Goal: Information Seeking & Learning: Learn about a topic

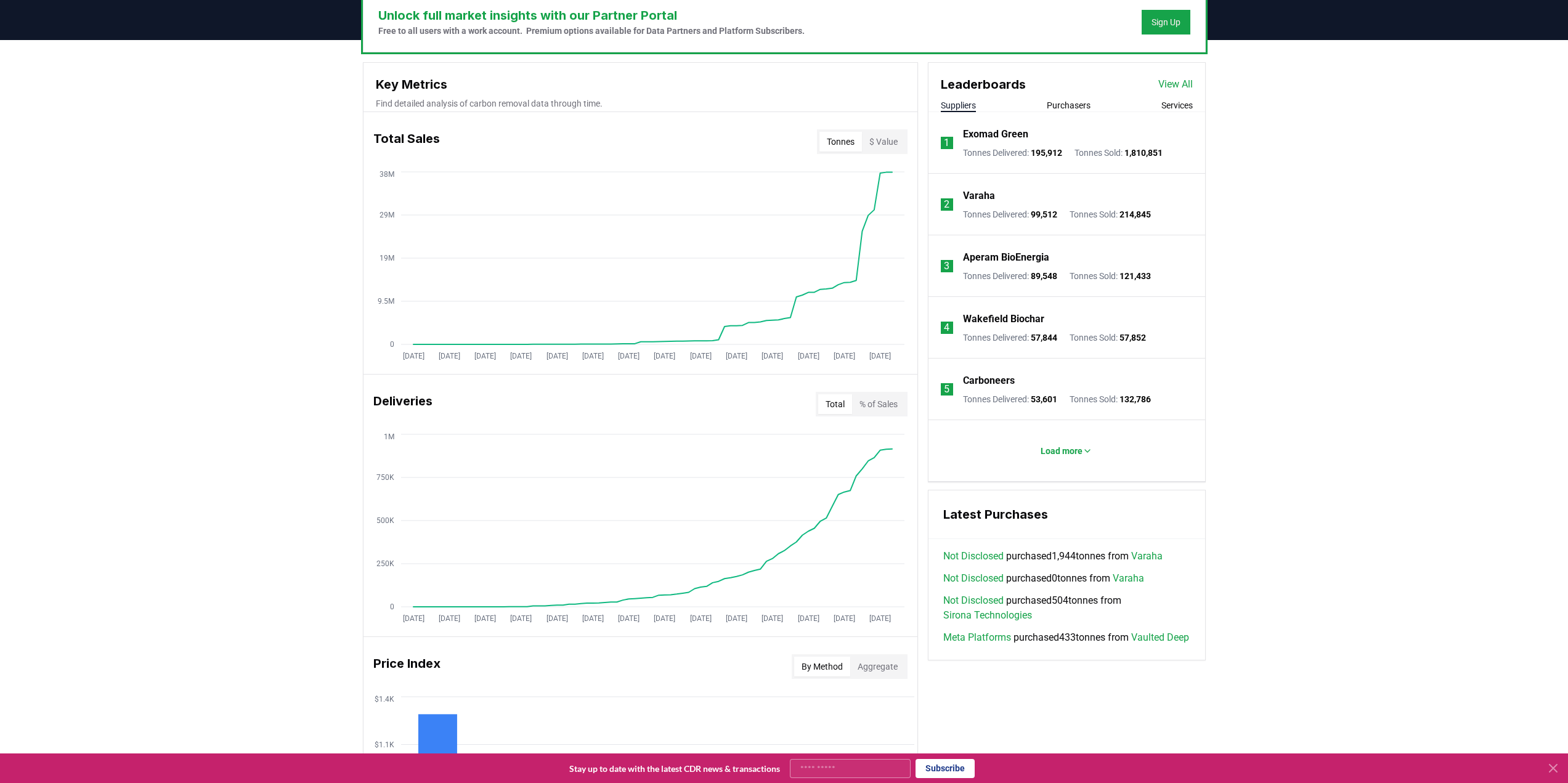
scroll to position [185, 0]
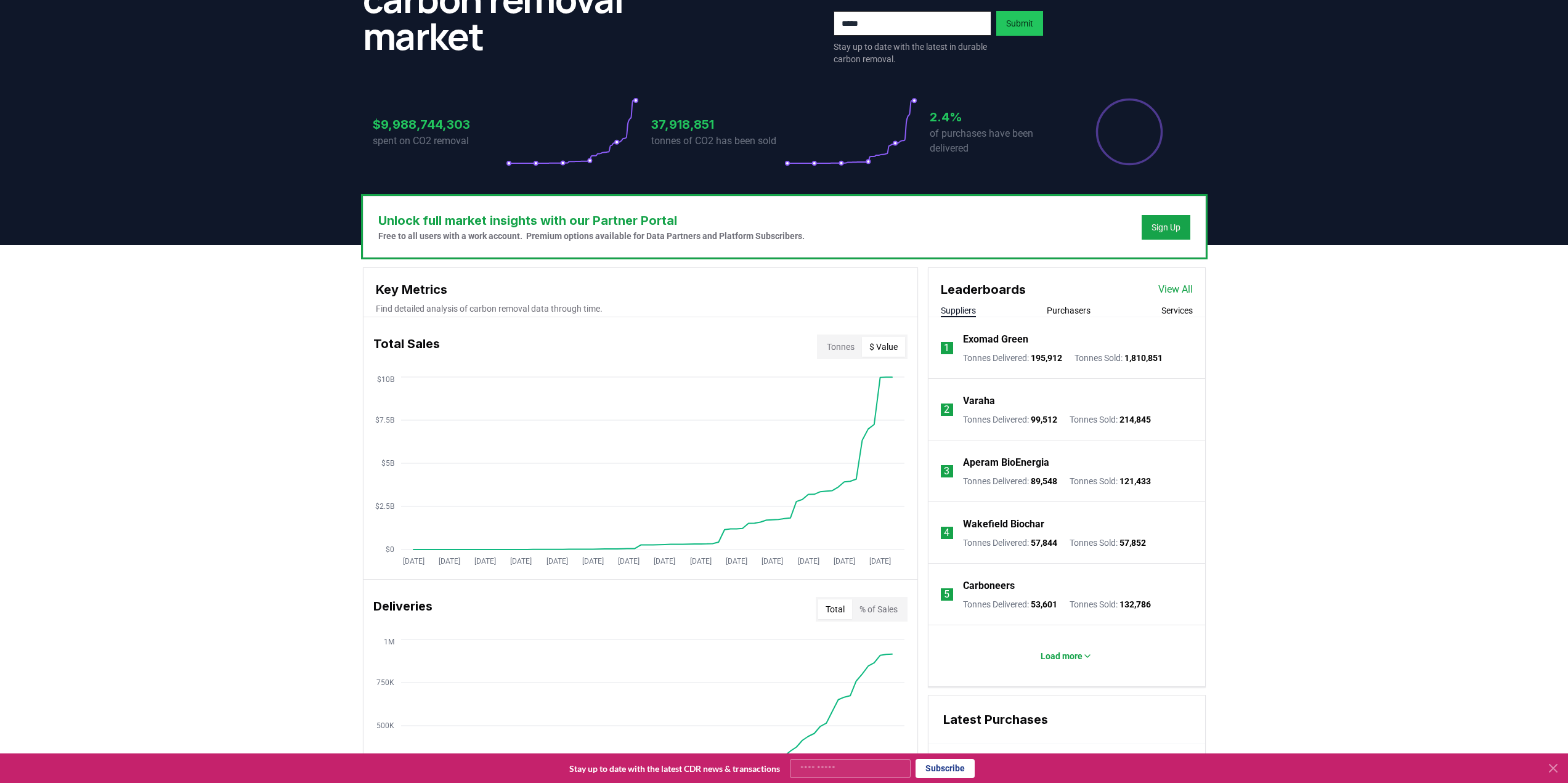
click at [873, 339] on button "$ Value" at bounding box center [884, 347] width 43 height 20
click at [847, 346] on button "Tonnes" at bounding box center [840, 347] width 43 height 20
click at [884, 339] on button "$ Value" at bounding box center [884, 347] width 43 height 20
click at [1245, 351] on div "Unlock full market insights with our Partner Portal Free to all users with a wo…" at bounding box center [784, 732] width 1568 height 974
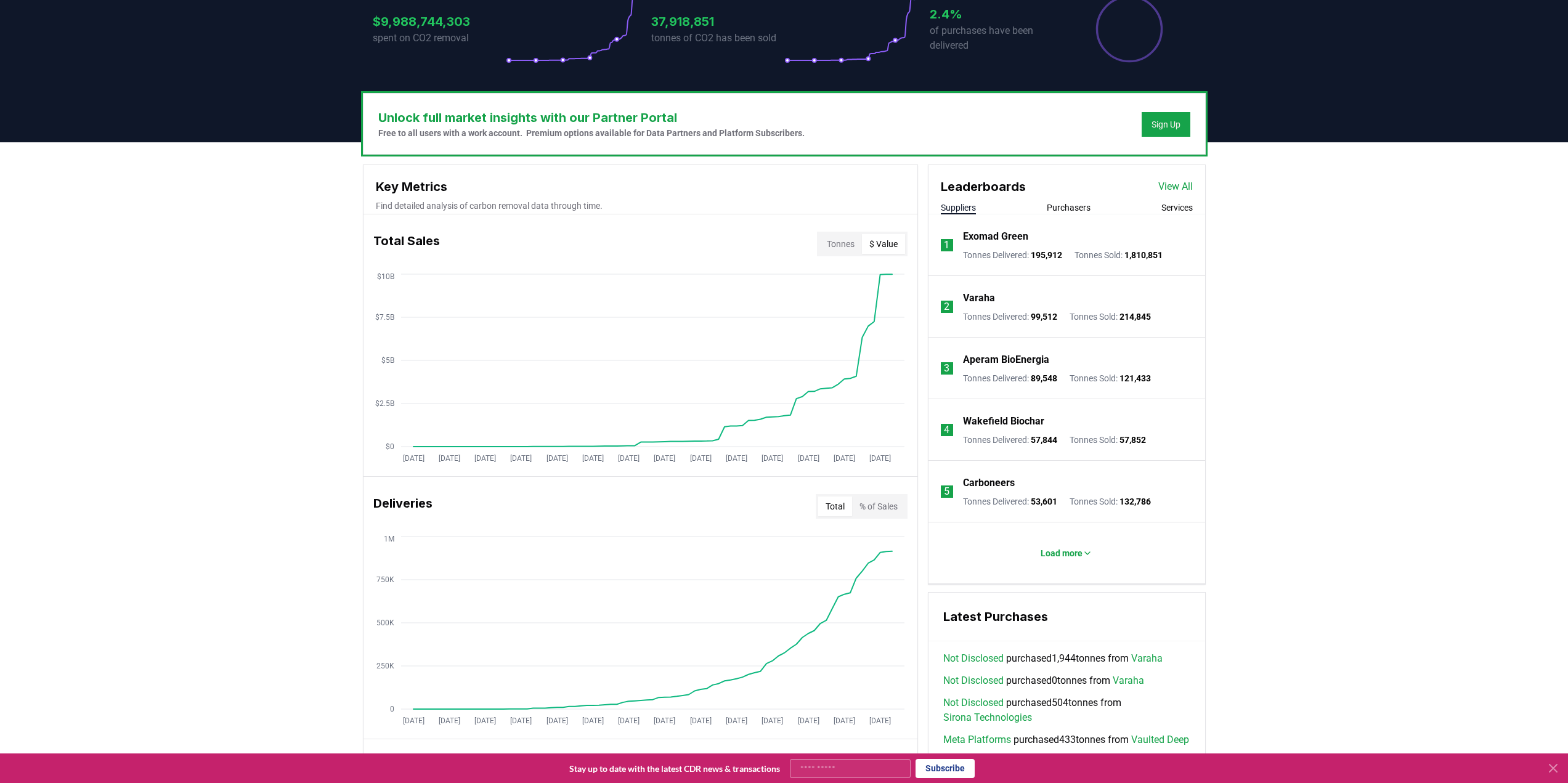
click at [1073, 204] on button "Purchasers" at bounding box center [1068, 208] width 44 height 13
click at [955, 206] on button "Suppliers" at bounding box center [958, 208] width 35 height 13
click at [248, 455] on div "Unlock full market insights with our Partner Portal Free to all users with a wo…" at bounding box center [784, 629] width 1568 height 974
